Goal: Communication & Community: Ask a question

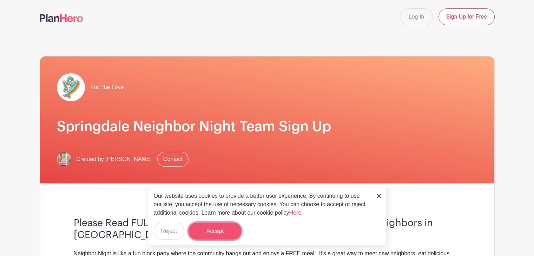
click at [228, 232] on button "Accept" at bounding box center [214, 231] width 53 height 17
click at [173, 158] on link "Contact" at bounding box center [172, 159] width 31 height 15
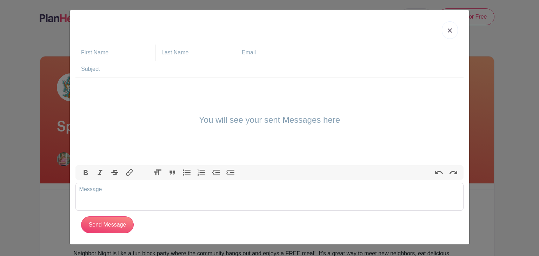
click at [122, 53] on input "text" at bounding box center [118, 53] width 74 height 16
type input "[PERSON_NAME]"
click at [282, 54] on input "[EMAIL_ADDRESS][DOMAIN_NAME]" at bounding box center [353, 53] width 222 height 16
type input "[EMAIL_ADDRESS][DOMAIN_NAME]"
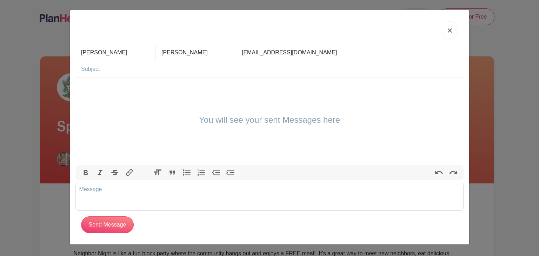
click at [185, 73] on input "text" at bounding box center [272, 69] width 383 height 16
click at [100, 69] on input "Mondat 9/22" at bounding box center [272, 69] width 383 height 16
type input "[DATE]"
click at [91, 81] on div "You will see your sent Messages here" at bounding box center [269, 122] width 388 height 88
click at [93, 87] on div "You will see your sent Messages here" at bounding box center [269, 122] width 388 height 88
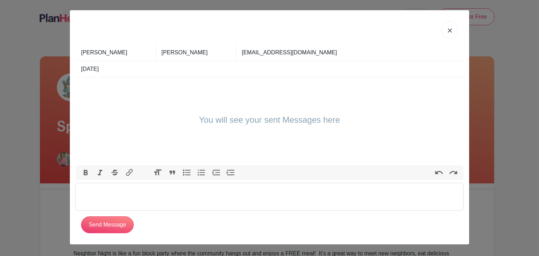
click at [115, 191] on trix-editor at bounding box center [269, 197] width 388 height 28
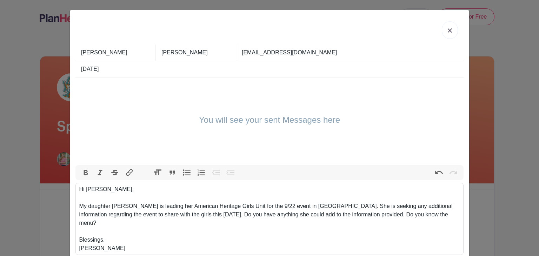
click at [143, 216] on div "Hi [PERSON_NAME], My daughter [PERSON_NAME] is leading her American Heritage Gi…" at bounding box center [269, 218] width 381 height 67
type trix-editor "<div>Hi [PERSON_NAME],<br><br>My daughter [PERSON_NAME] is leading her American…"
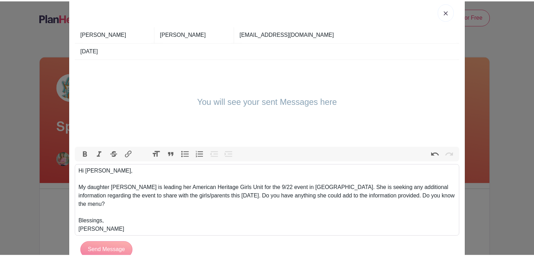
scroll to position [34, 0]
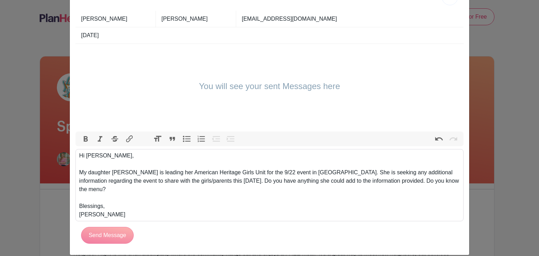
click at [100, 230] on div "Send Message" at bounding box center [272, 235] width 383 height 17
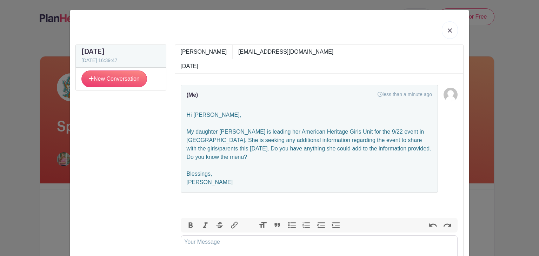
click at [448, 29] on img at bounding box center [450, 30] width 4 height 4
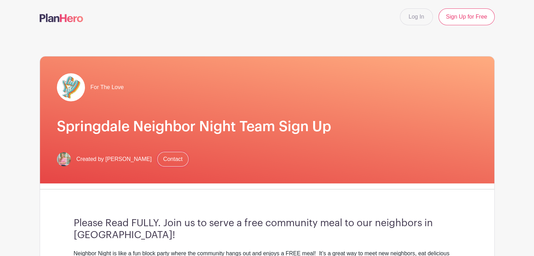
click at [176, 156] on link "Contact" at bounding box center [172, 159] width 31 height 15
click at [165, 158] on link "Contact" at bounding box center [172, 159] width 31 height 15
click at [160, 159] on link "Contact" at bounding box center [172, 159] width 31 height 15
click at [172, 157] on link "Contact" at bounding box center [172, 159] width 31 height 15
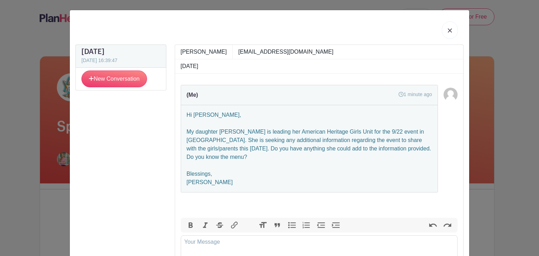
click at [451, 33] on link at bounding box center [450, 30] width 16 height 18
